Goal: Check status: Check status

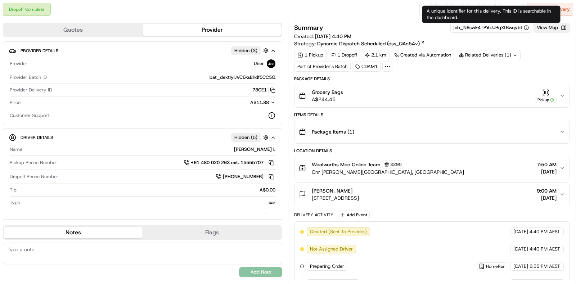
click at [544, 26] on button "View Map" at bounding box center [551, 28] width 36 height 10
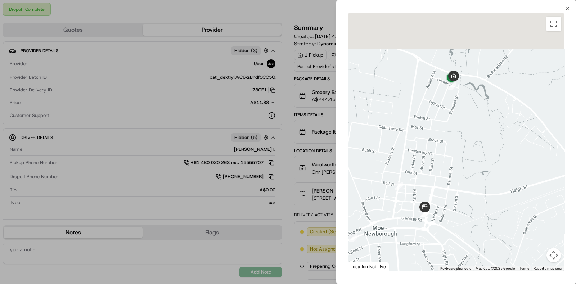
drag, startPoint x: 488, startPoint y: 81, endPoint x: 419, endPoint y: 183, distance: 123.4
click at [419, 183] on div at bounding box center [456, 142] width 217 height 258
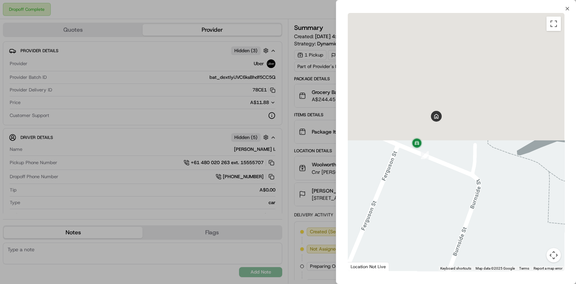
drag, startPoint x: 476, startPoint y: 39, endPoint x: 428, endPoint y: 204, distance: 172.6
click at [428, 204] on div at bounding box center [456, 142] width 217 height 258
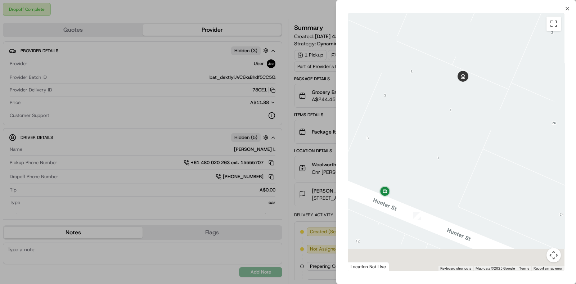
drag, startPoint x: 432, startPoint y: 207, endPoint x: 461, endPoint y: 142, distance: 70.9
click at [461, 142] on div at bounding box center [456, 142] width 217 height 258
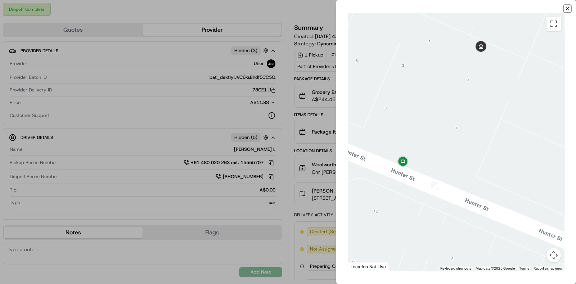
click at [568, 9] on icon "button" at bounding box center [567, 8] width 3 height 3
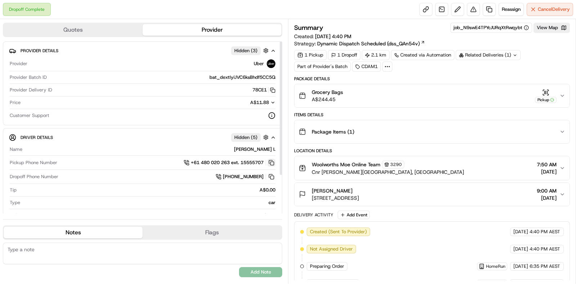
click at [270, 160] on button at bounding box center [271, 163] width 8 height 8
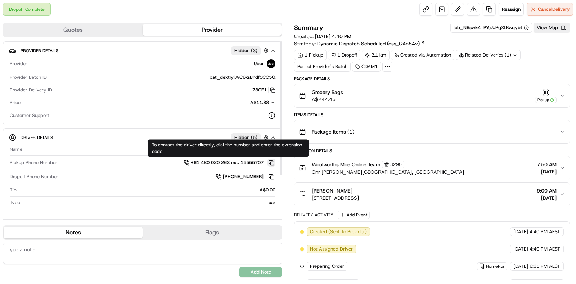
click at [270, 159] on button at bounding box center [271, 163] width 8 height 8
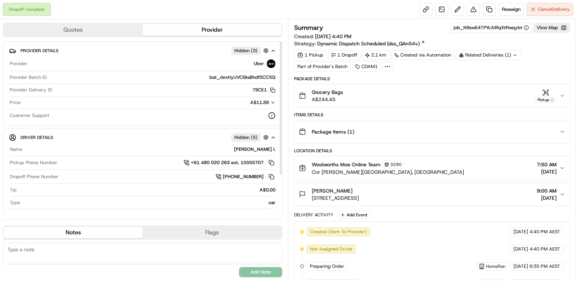
scroll to position [166, 0]
